Goal: Information Seeking & Learning: Compare options

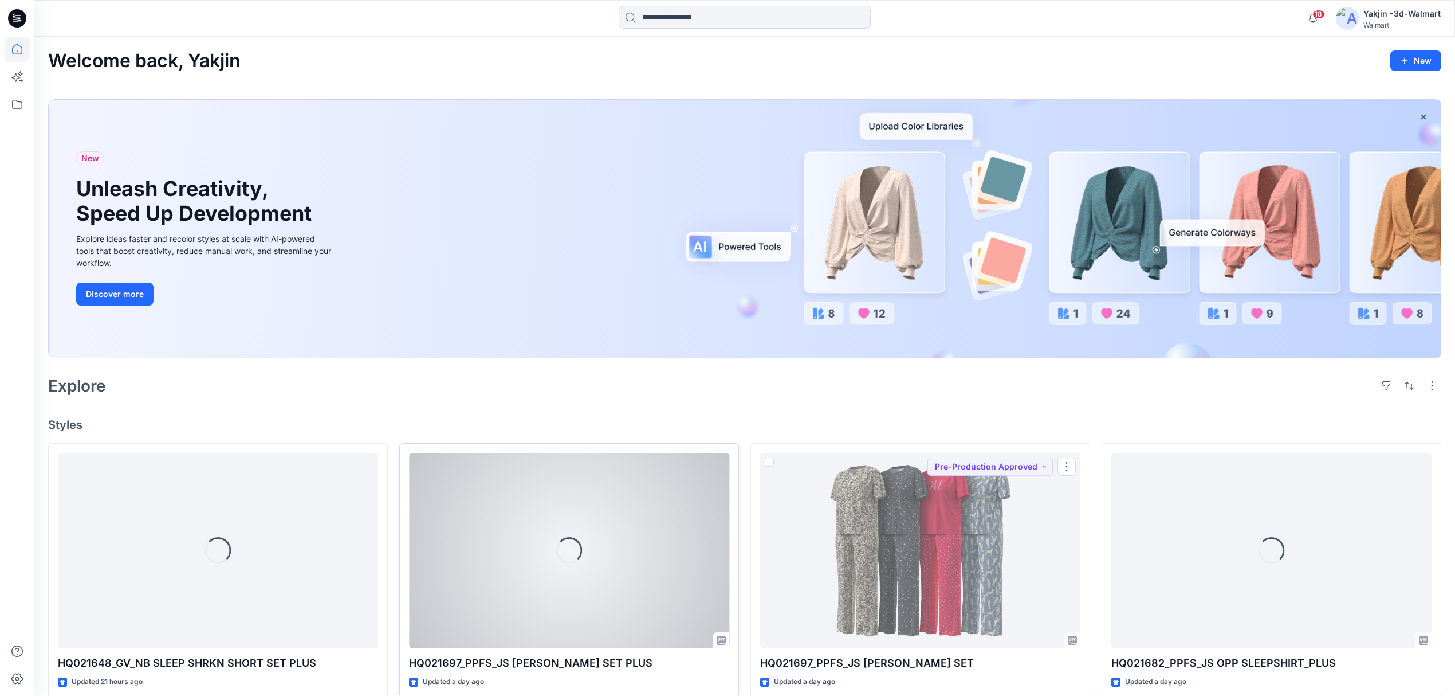
scroll to position [229, 0]
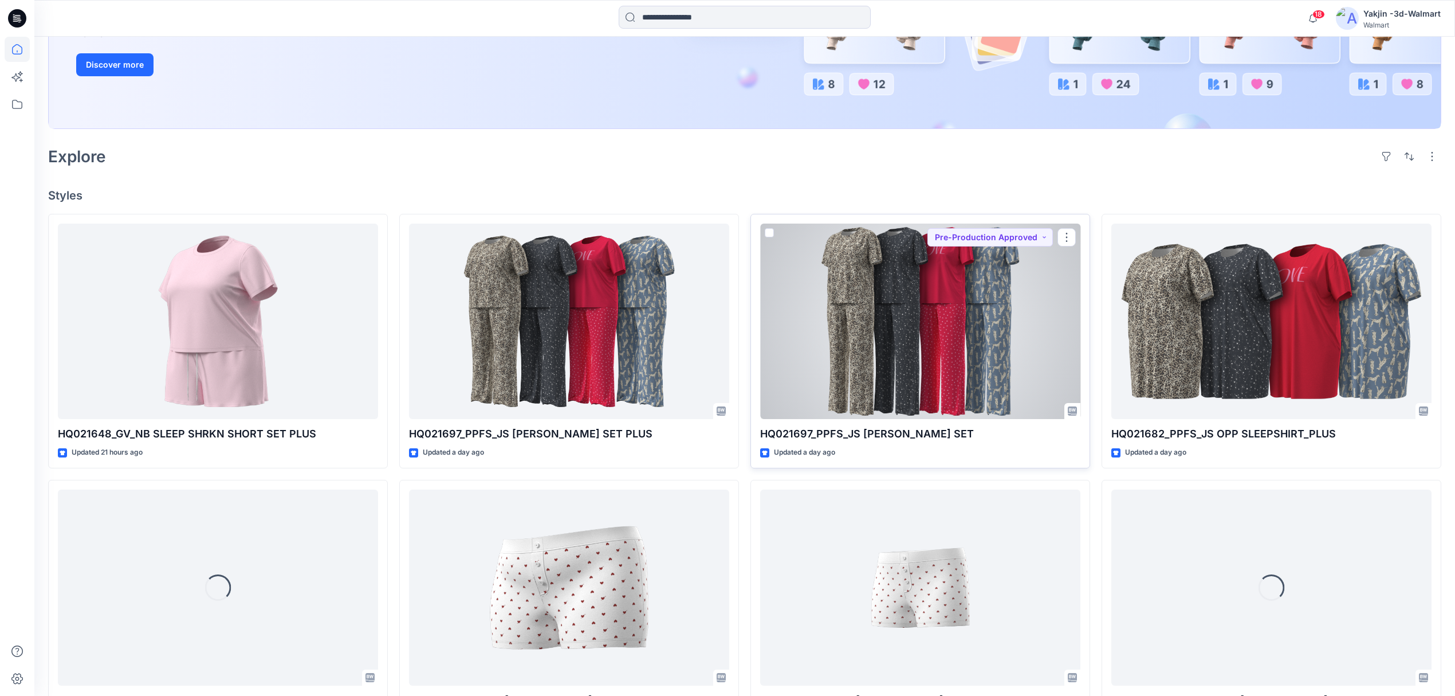
click at [959, 339] on div at bounding box center [920, 321] width 320 height 196
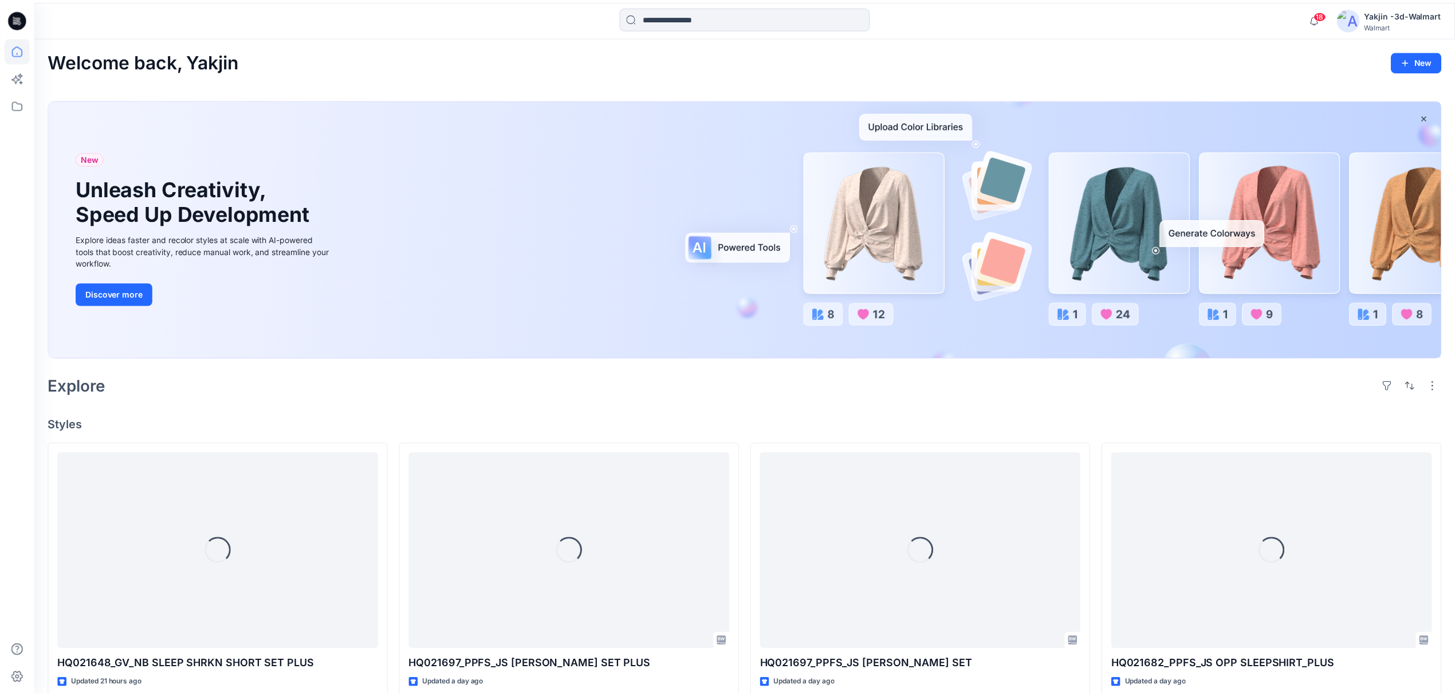
scroll to position [229, 0]
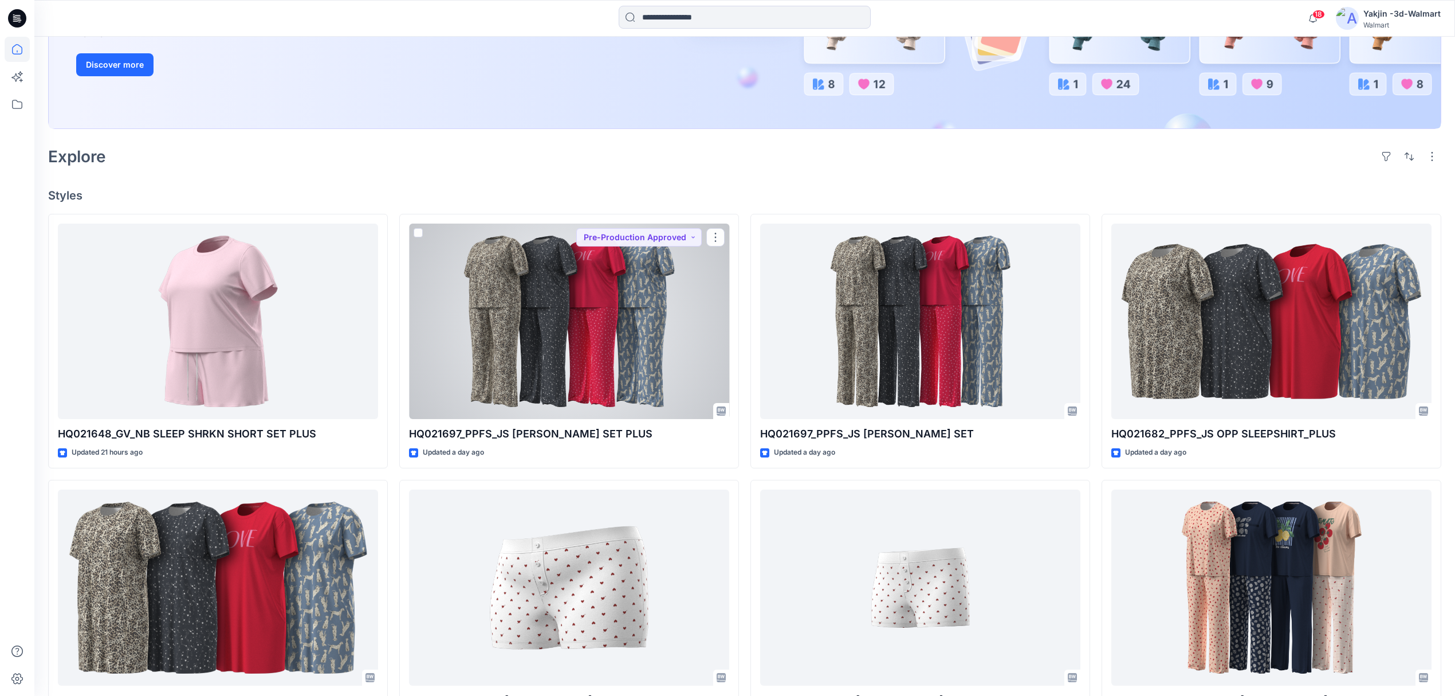
click at [647, 324] on div at bounding box center [569, 321] width 320 height 196
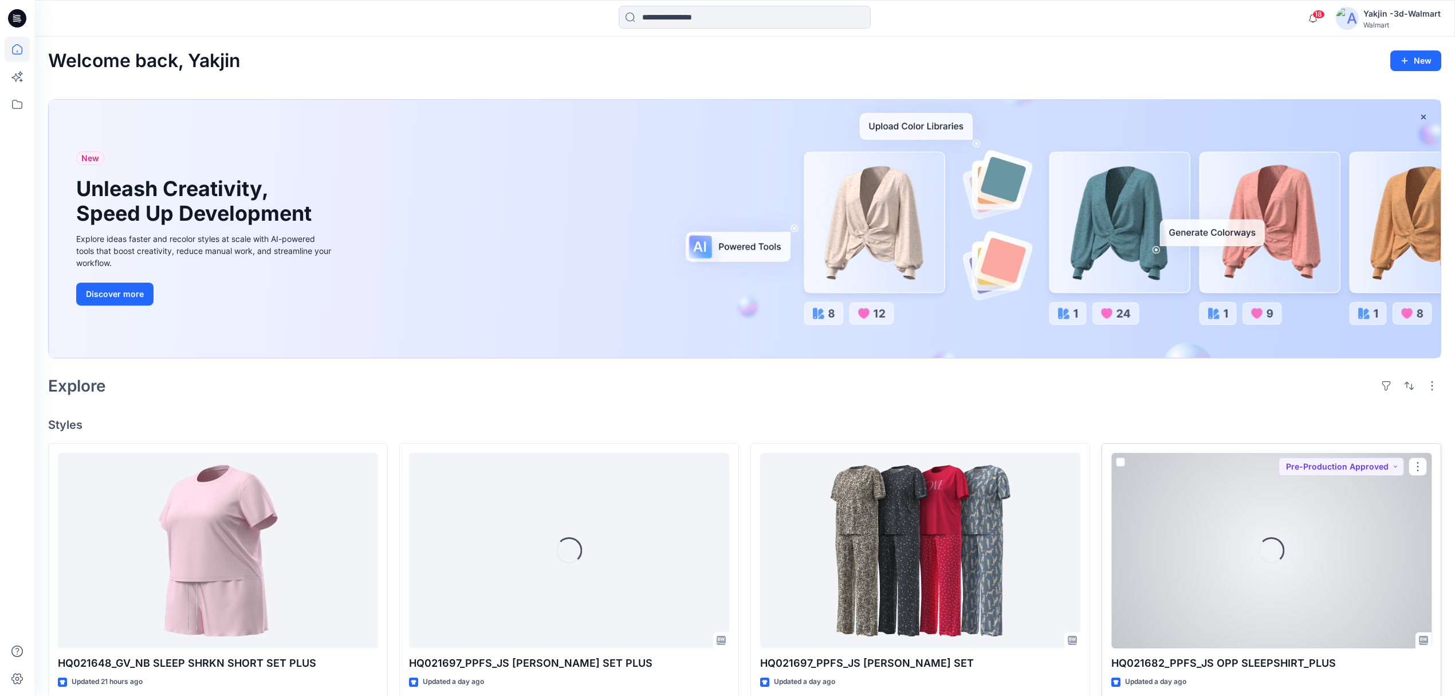
click at [1262, 564] on div "Loading..." at bounding box center [1272, 551] width 320 height 196
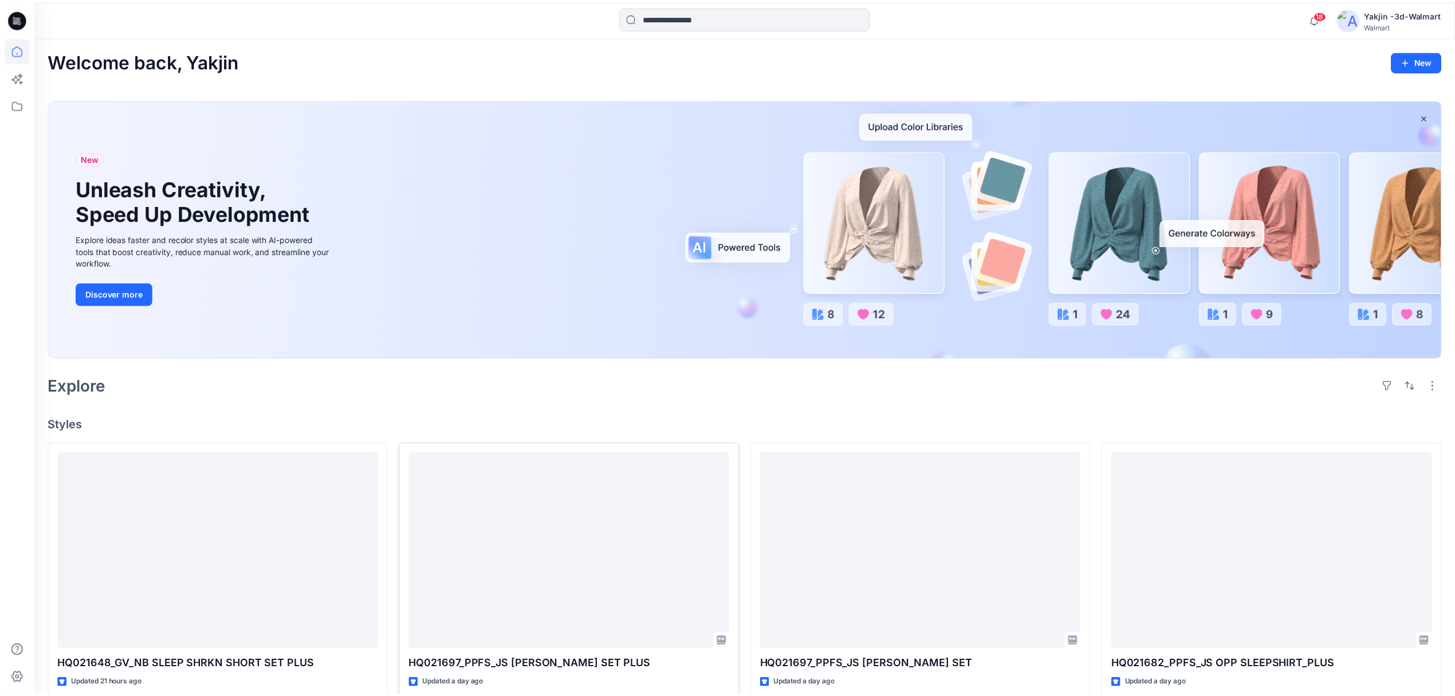
scroll to position [229, 0]
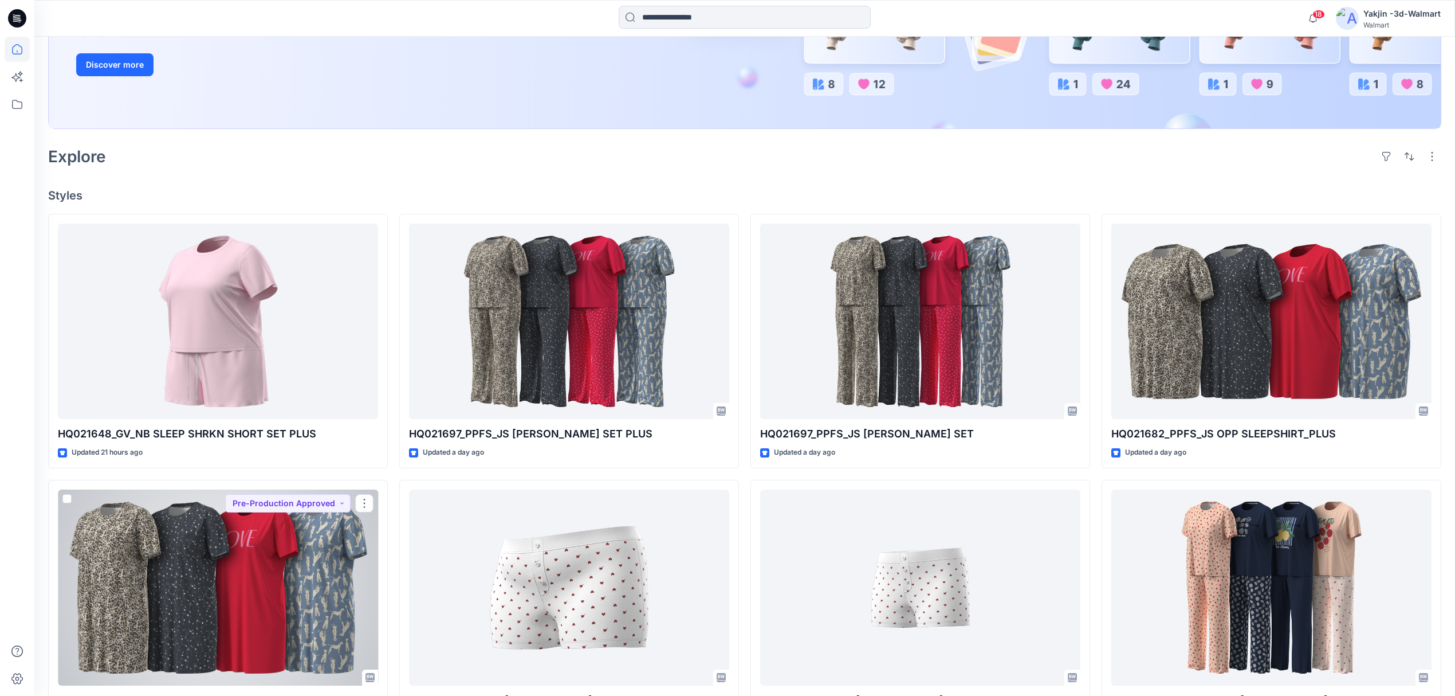
click at [249, 598] on div at bounding box center [218, 587] width 320 height 196
